Goal: Task Accomplishment & Management: Manage account settings

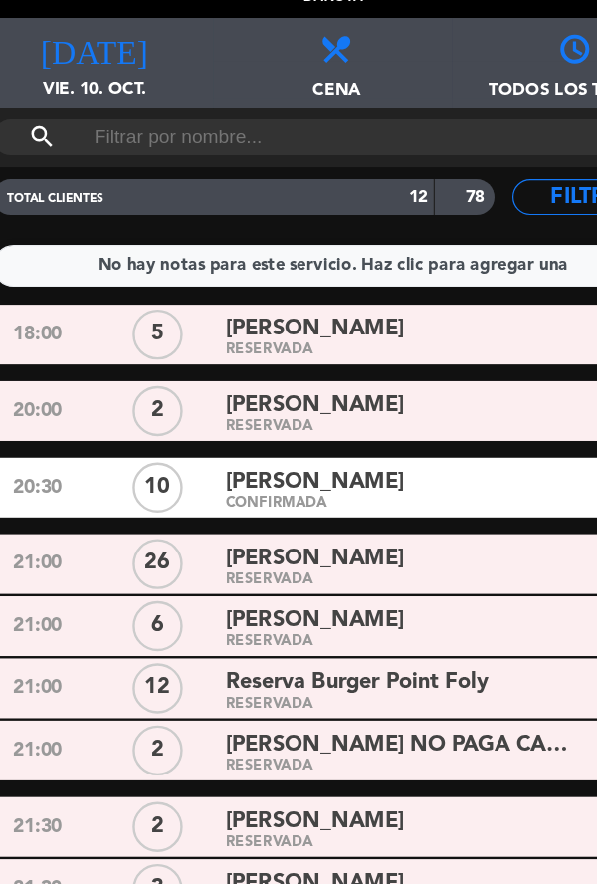
scroll to position [54, 0]
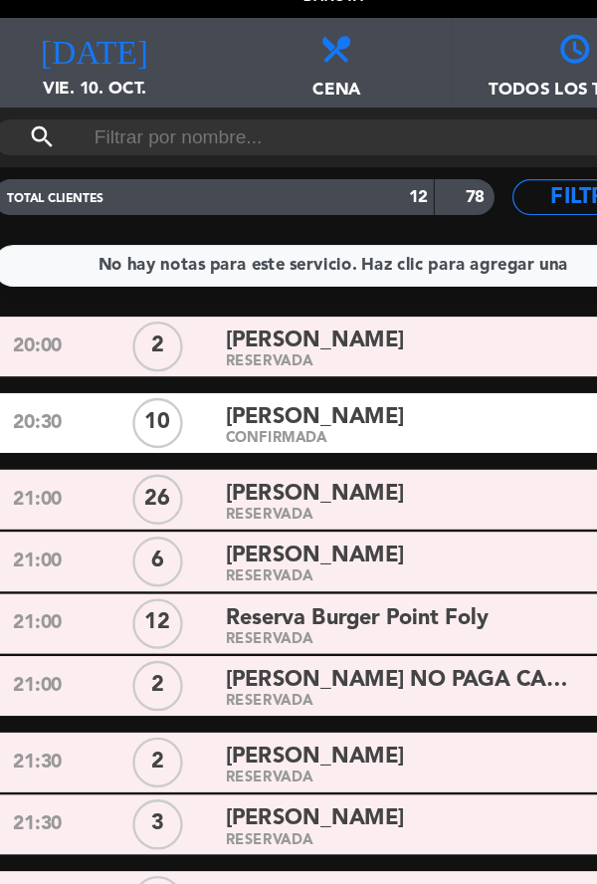
click at [90, 68] on icon "[DATE]" at bounding box center [100, 59] width 90 height 28
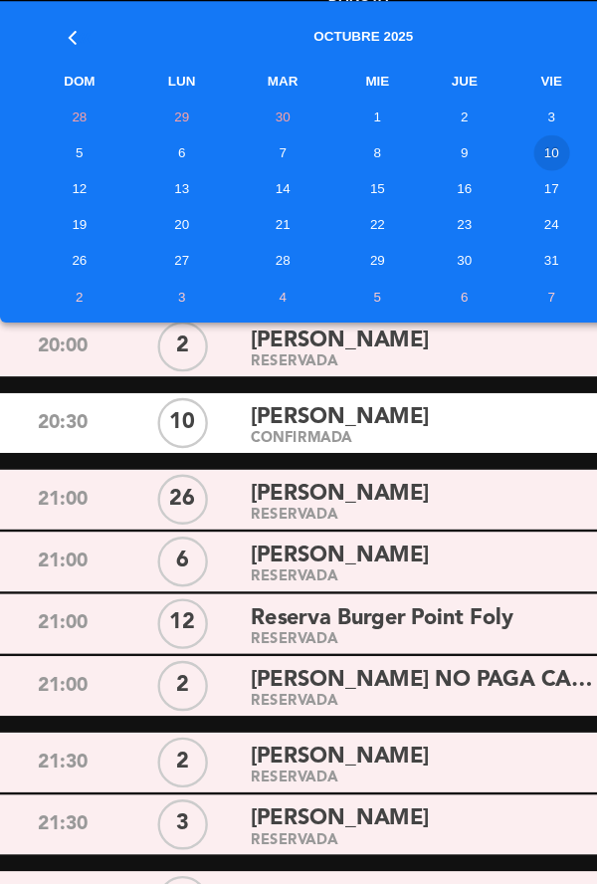
click at [71, 180] on td "12" at bounding box center [66, 177] width 91 height 30
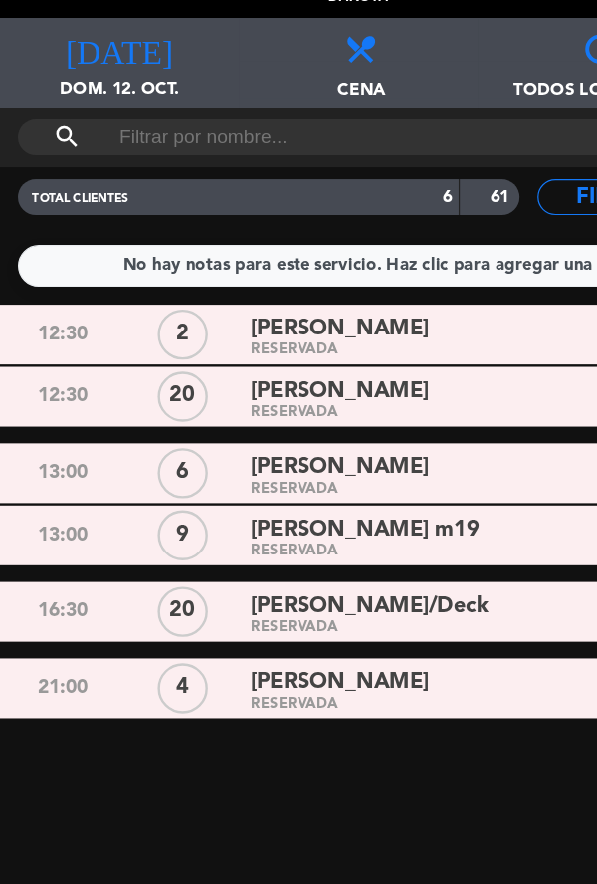
scroll to position [0, 0]
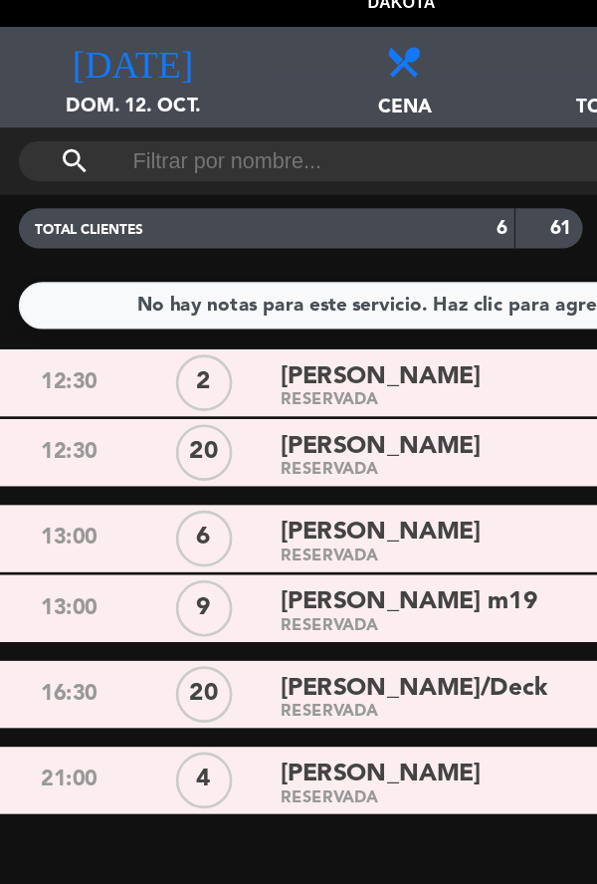
click at [101, 79] on div "[DATE] dom. 12. oct. [DATE]" at bounding box center [99, 72] width 199 height 75
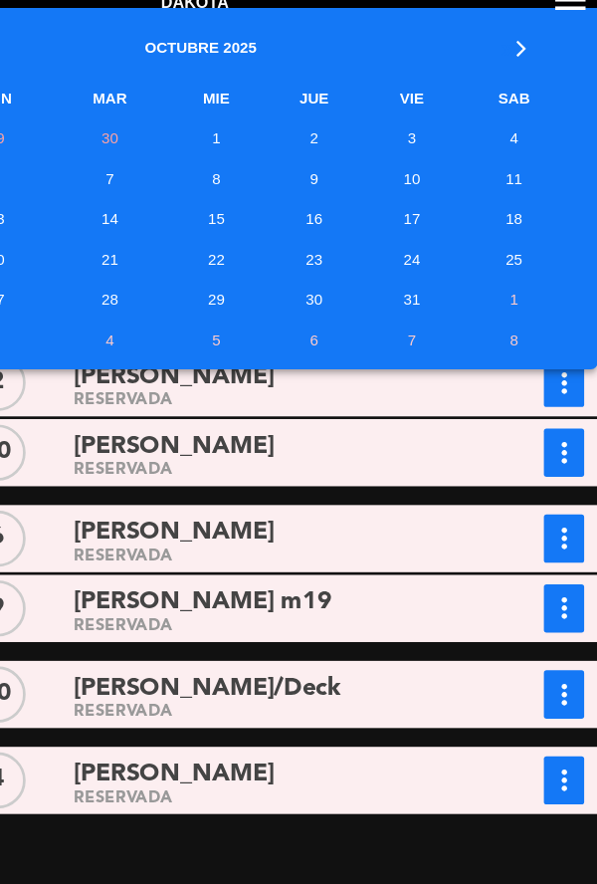
click at [553, 161] on table "« Octubre 2025 » [PERSON_NAME] MAR [PERSON_NAME] VIE SAB 28 29 30 1 2 3 4 5 6 7…" at bounding box center [298, 151] width 555 height 261
click at [530, 159] on td "11" at bounding box center [536, 147] width 82 height 30
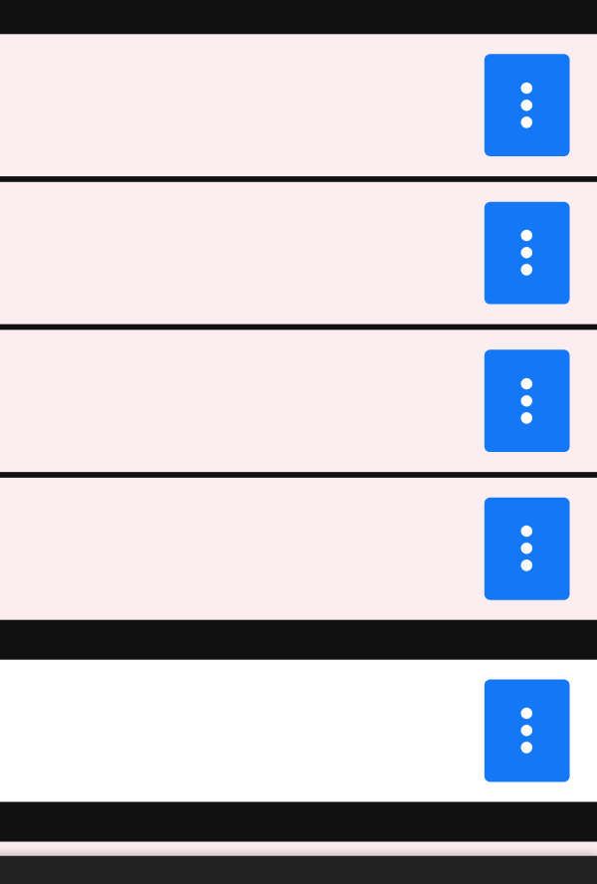
click at [562, 659] on icon "more_vert" at bounding box center [572, 655] width 24 height 24
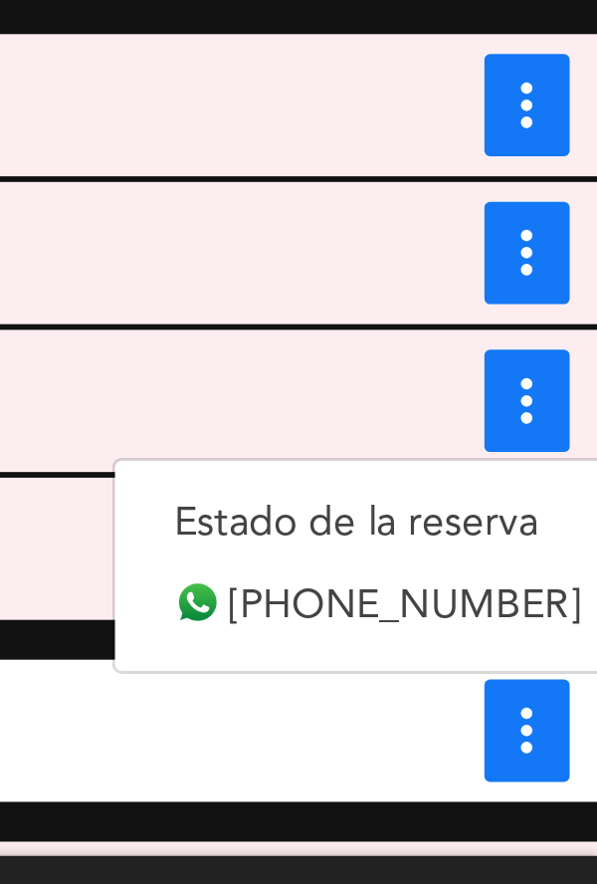
click at [555, 703] on link "Estado de la reserva" at bounding box center [520, 698] width 184 height 30
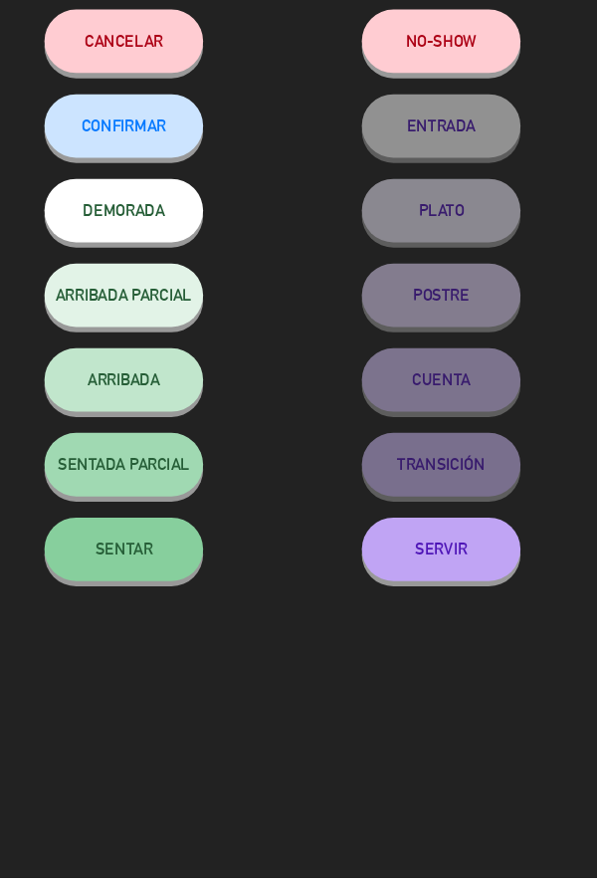
scroll to position [10, 0]
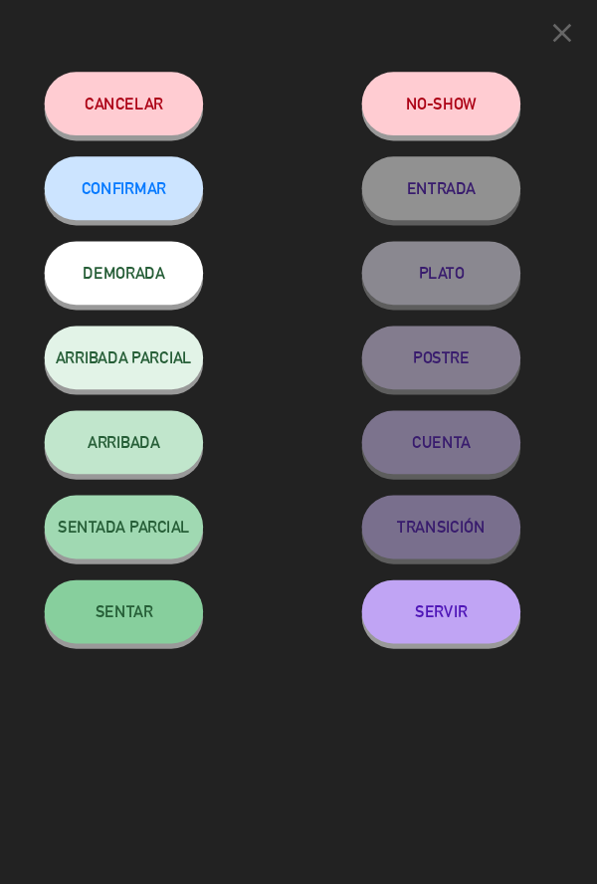
click at [165, 103] on button "Cancelar" at bounding box center [149, 98] width 149 height 60
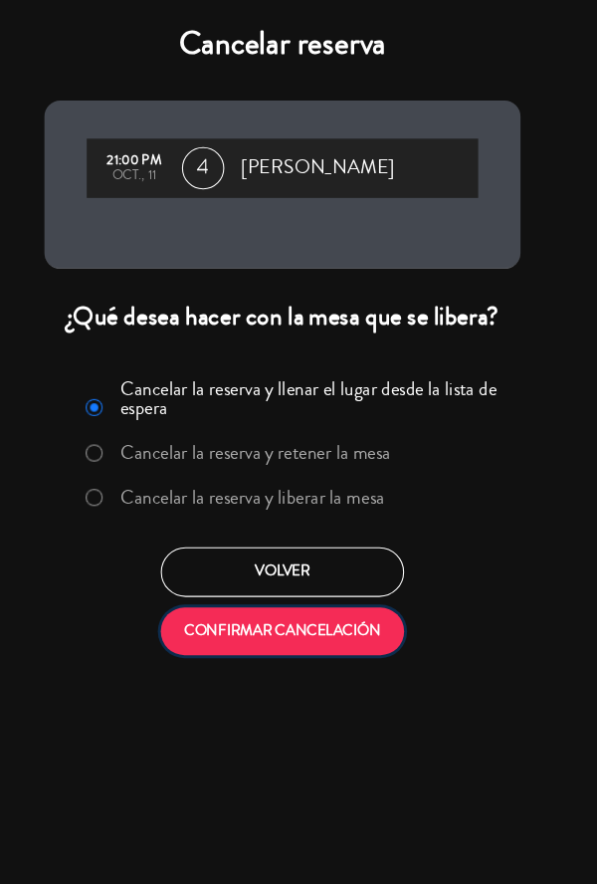
click at [338, 599] on button "CONFIRMAR CANCELACIÓN" at bounding box center [298, 593] width 229 height 45
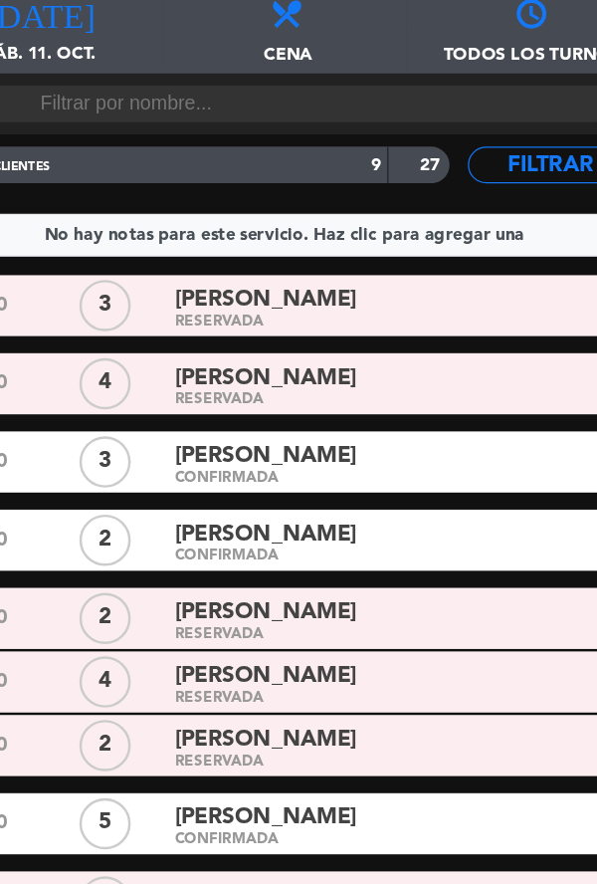
scroll to position [0, 0]
